Goal: Task Accomplishment & Management: Manage account settings

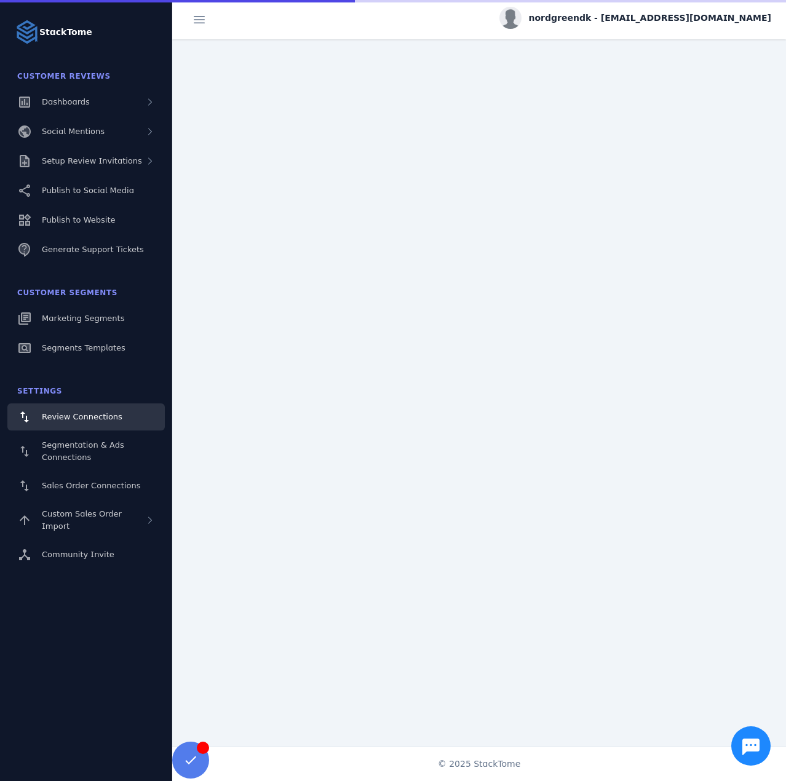
click at [106, 175] on fuse-vertical-navigation-group-item "Customer Reviews Dashboards Social Mentions Setup Review Invitations Publish to…" at bounding box center [86, 165] width 172 height 202
click at [104, 163] on span "Setup Review Invitations" at bounding box center [92, 160] width 100 height 9
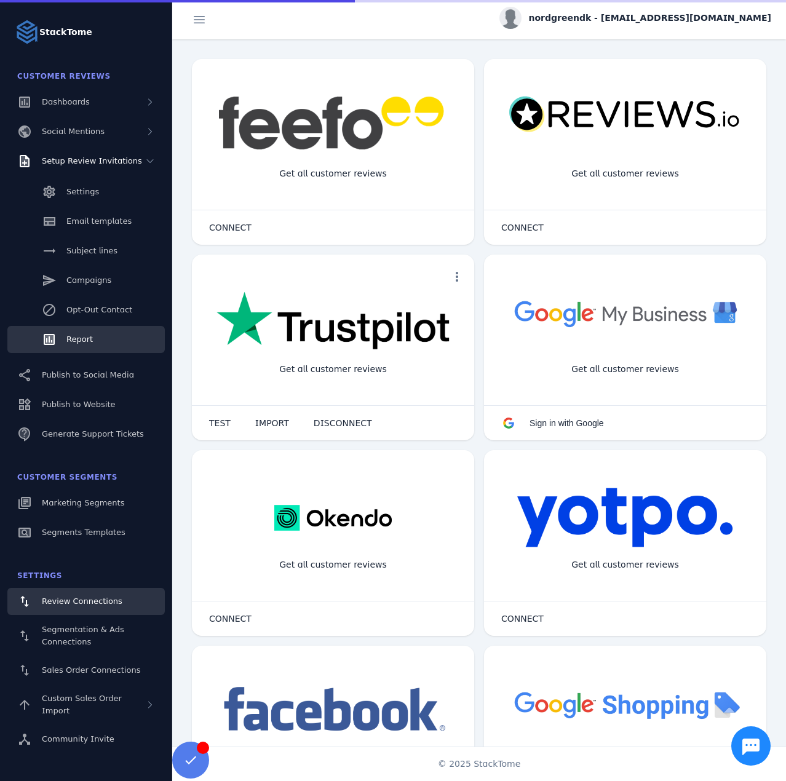
click at [98, 344] on link "Report" at bounding box center [85, 339] width 157 height 27
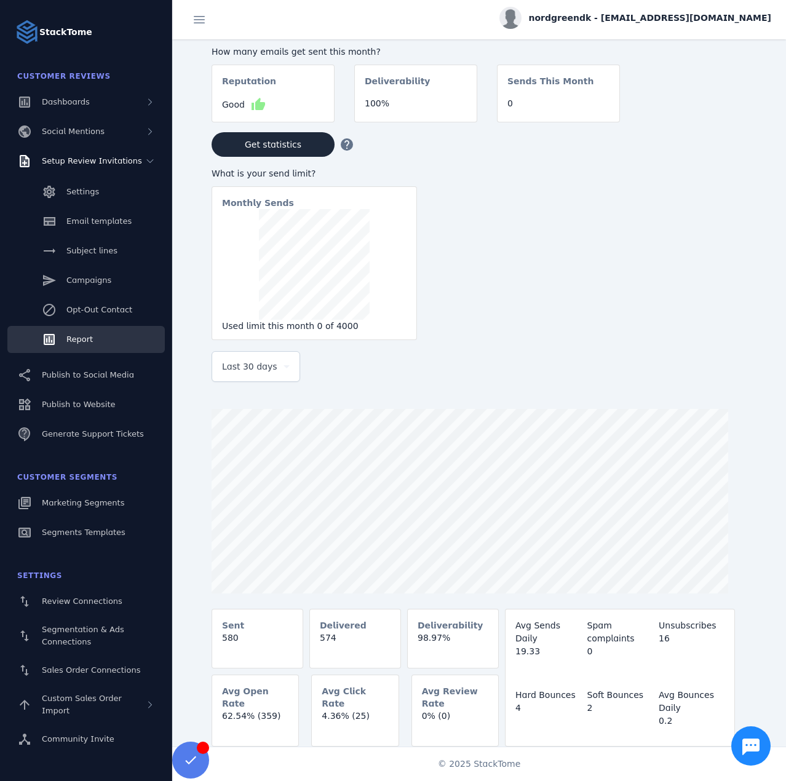
click at [274, 373] on div "Last 30 days" at bounding box center [250, 366] width 57 height 15
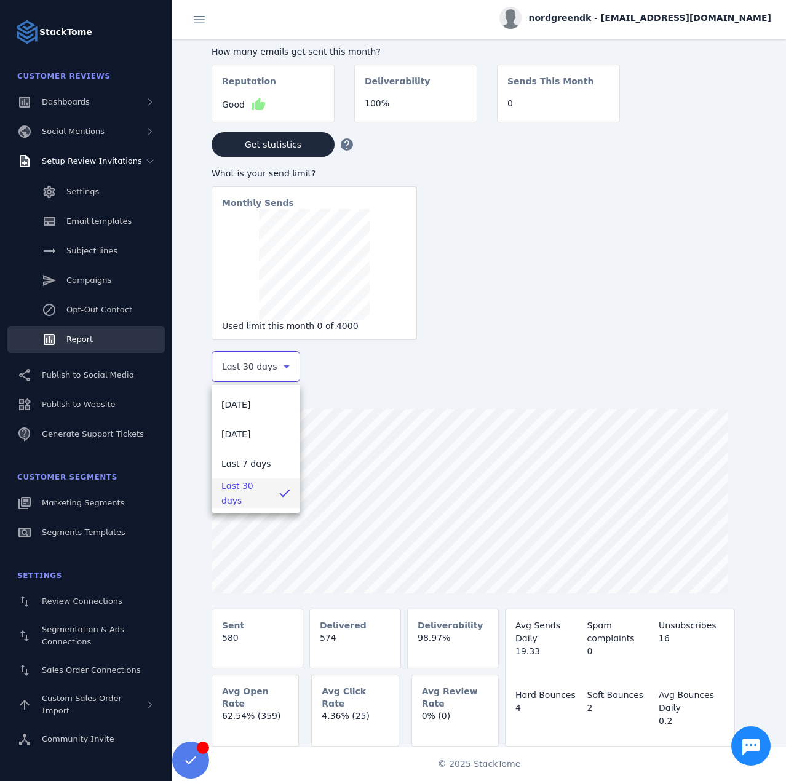
click at [501, 489] on div at bounding box center [393, 390] width 786 height 781
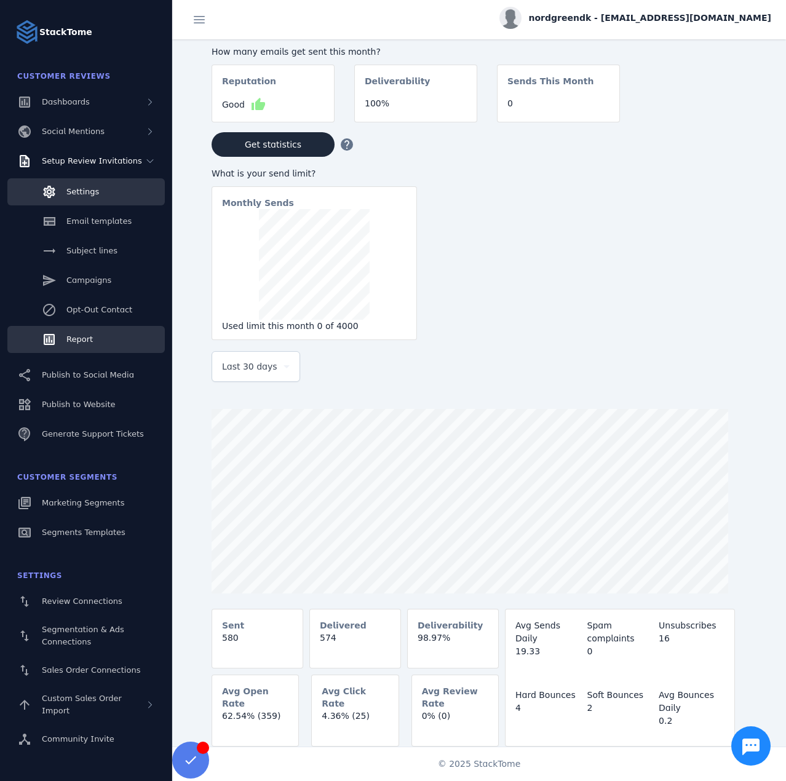
click at [79, 204] on link "Settings" at bounding box center [85, 191] width 157 height 27
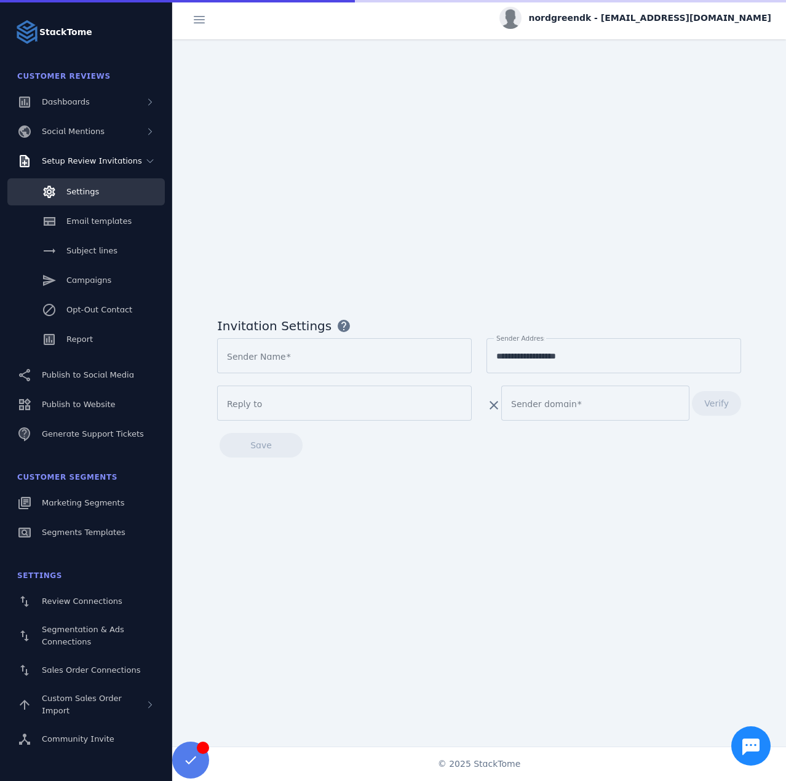
type input "*********"
type input "**********"
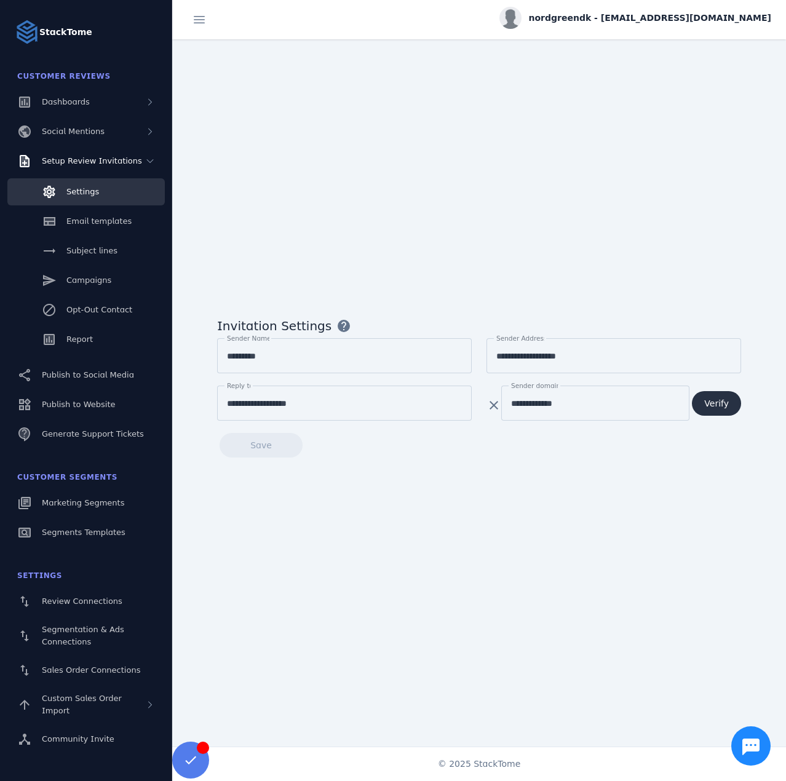
click at [720, 399] on span "Verify" at bounding box center [716, 403] width 25 height 9
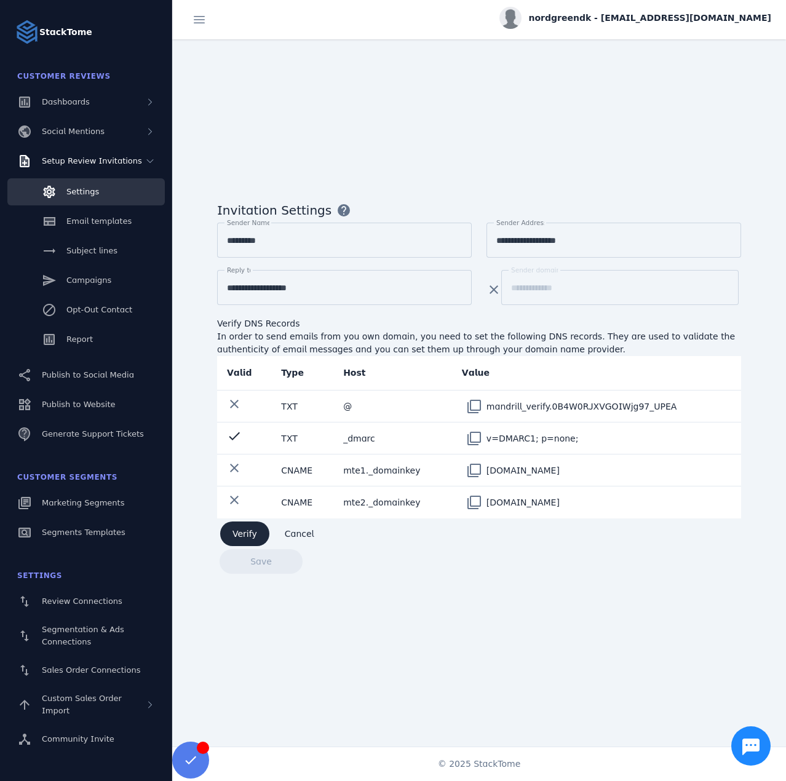
click at [627, 17] on span "nordgreendk - [EMAIL_ADDRESS][DOMAIN_NAME]" at bounding box center [650, 18] width 243 height 13
drag, startPoint x: 707, startPoint y: 121, endPoint x: 648, endPoint y: 105, distance: 61.9
click at [707, 121] on button "Sign out" at bounding box center [727, 119] width 89 height 30
